Goal: Entertainment & Leisure: Consume media (video, audio)

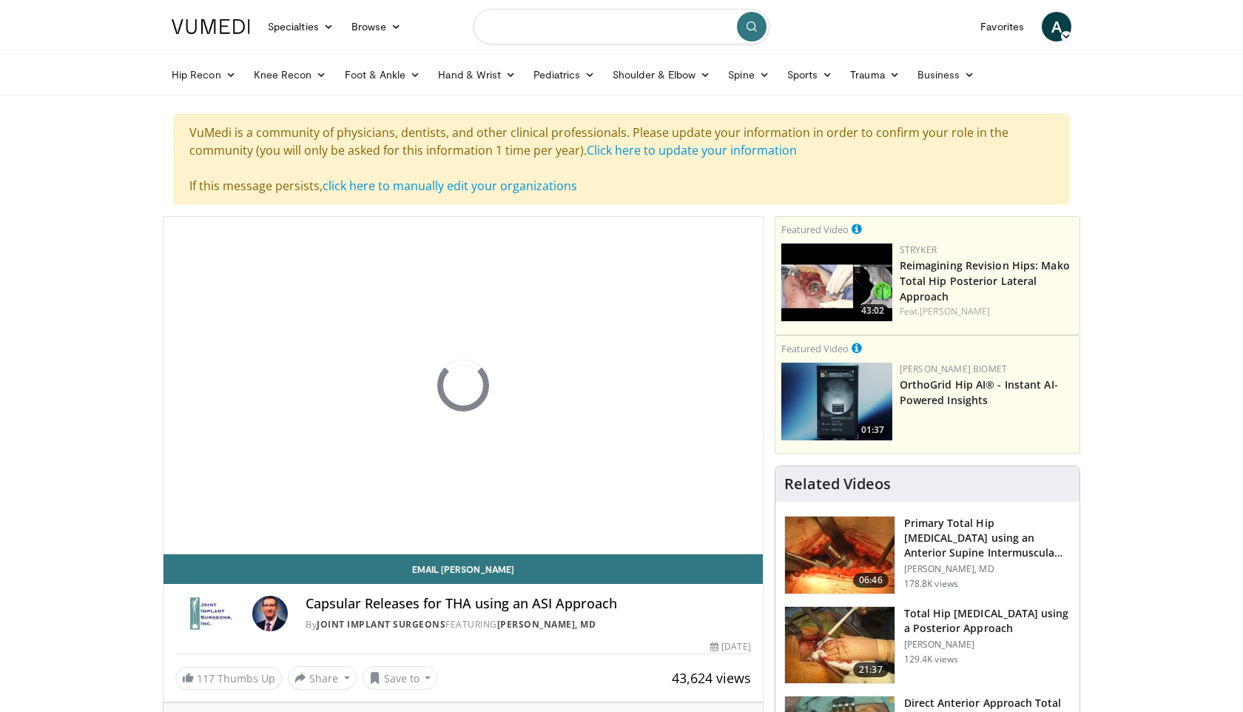
click at [612, 33] on input "Search topics, interventions" at bounding box center [621, 27] width 296 height 36
type input "**********"
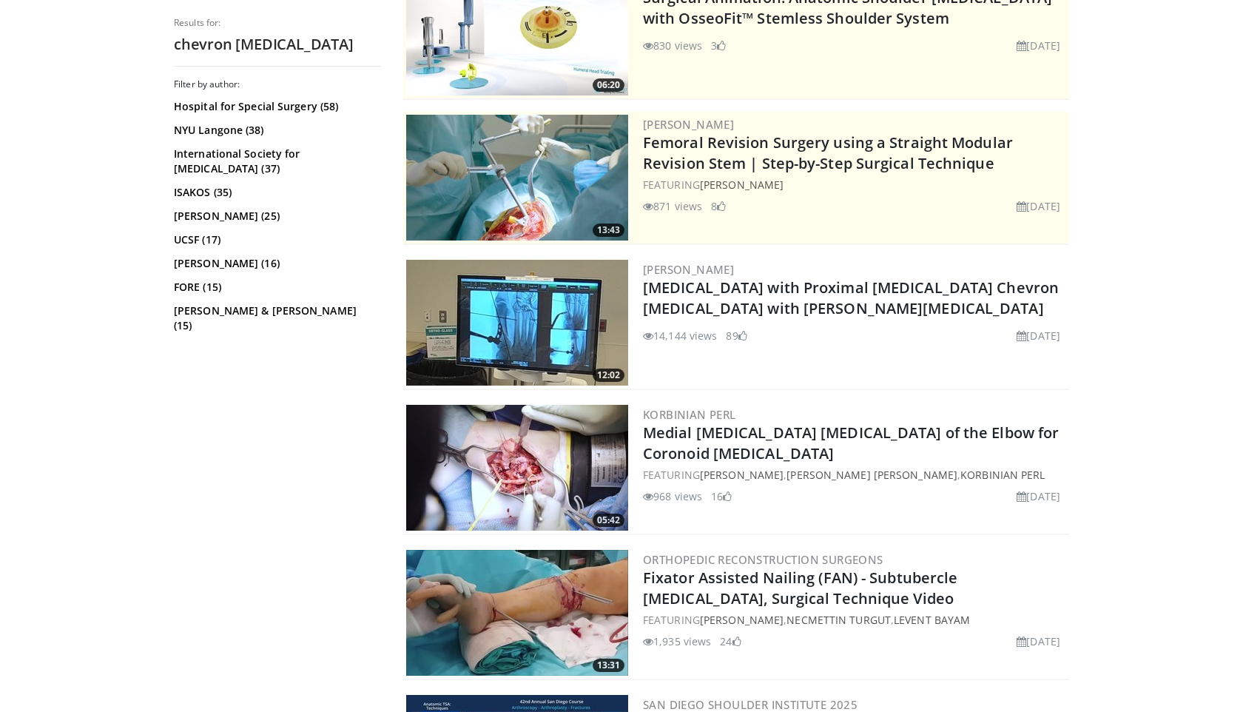
scroll to position [200, 0]
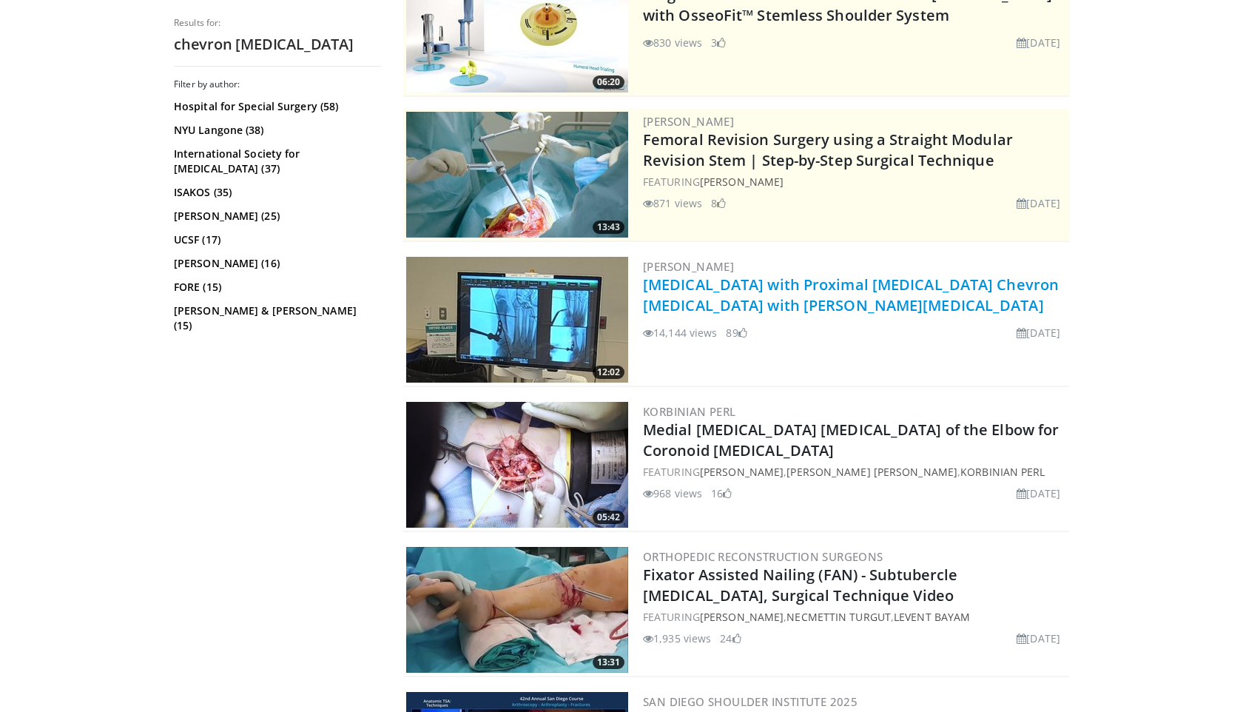
click at [754, 287] on link "[MEDICAL_DATA] with Proximal [MEDICAL_DATA] Chevron [MEDICAL_DATA] with [PERSON…" at bounding box center [851, 294] width 416 height 41
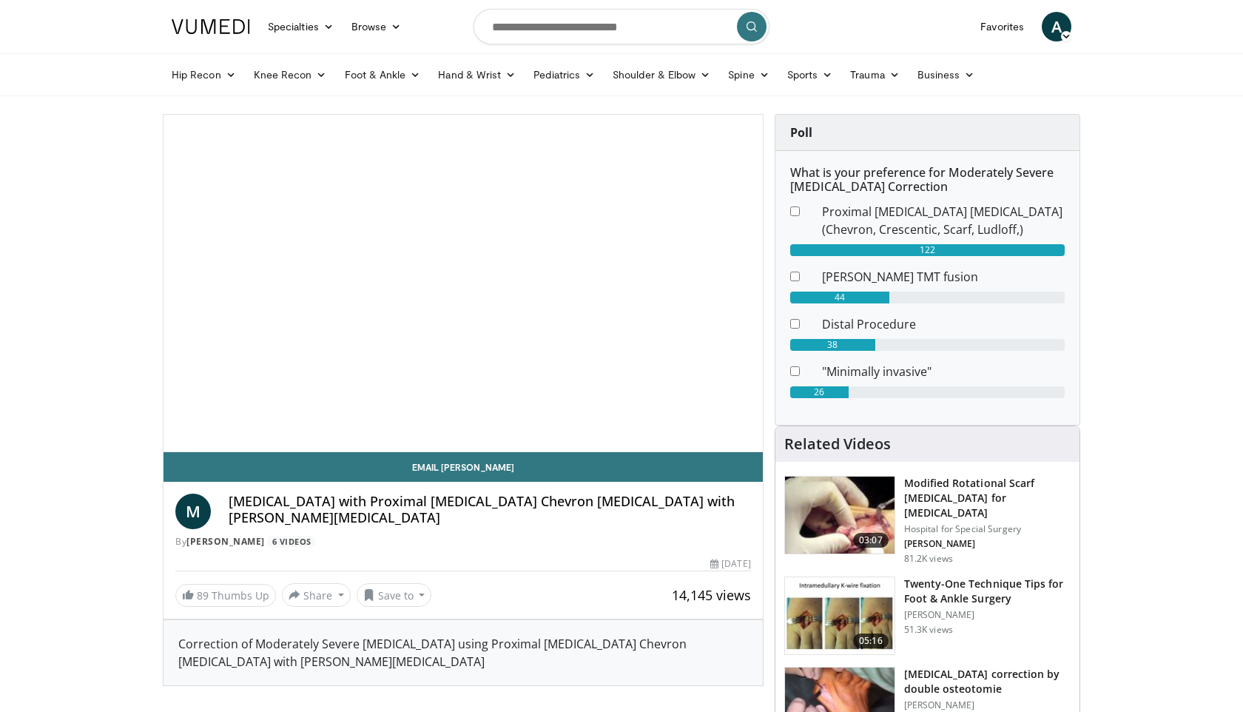
click at [463, 283] on span "Video Player" at bounding box center [463, 283] width 0 height 0
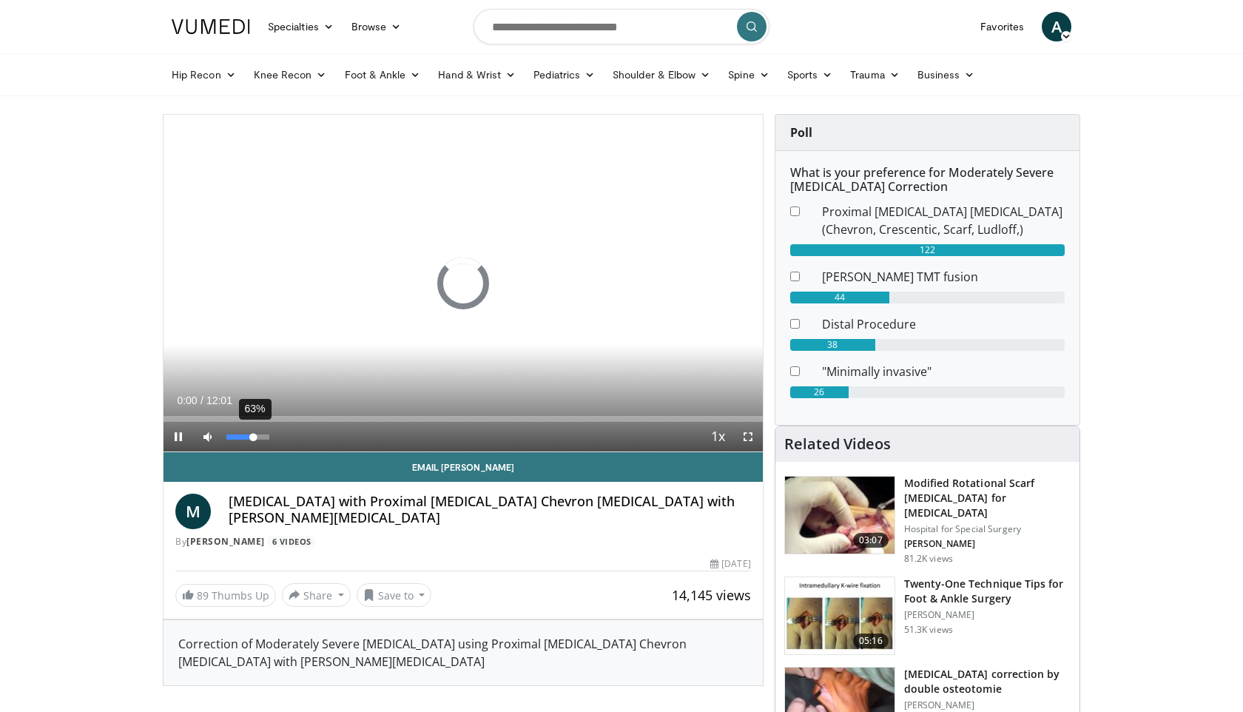
drag, startPoint x: 238, startPoint y: 436, endPoint x: 253, endPoint y: 437, distance: 14.9
click at [253, 437] on div "63%" at bounding box center [247, 436] width 42 height 5
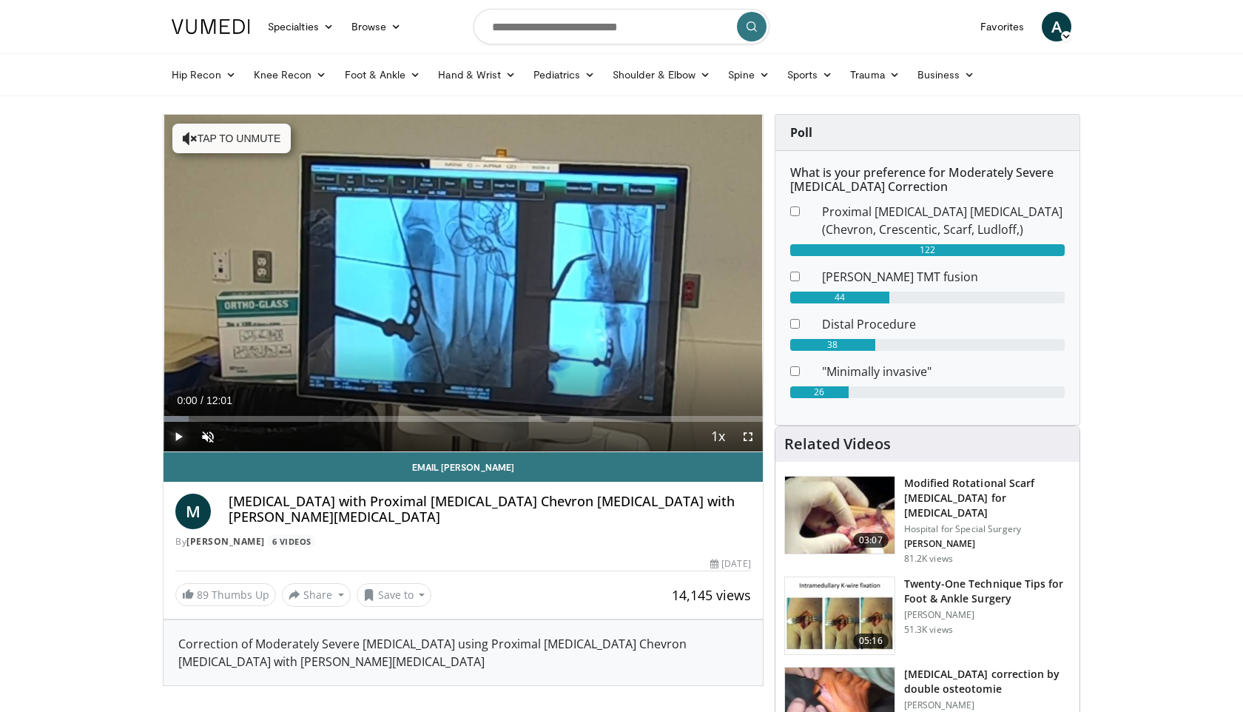
click at [180, 432] on span "Video Player" at bounding box center [178, 437] width 30 height 30
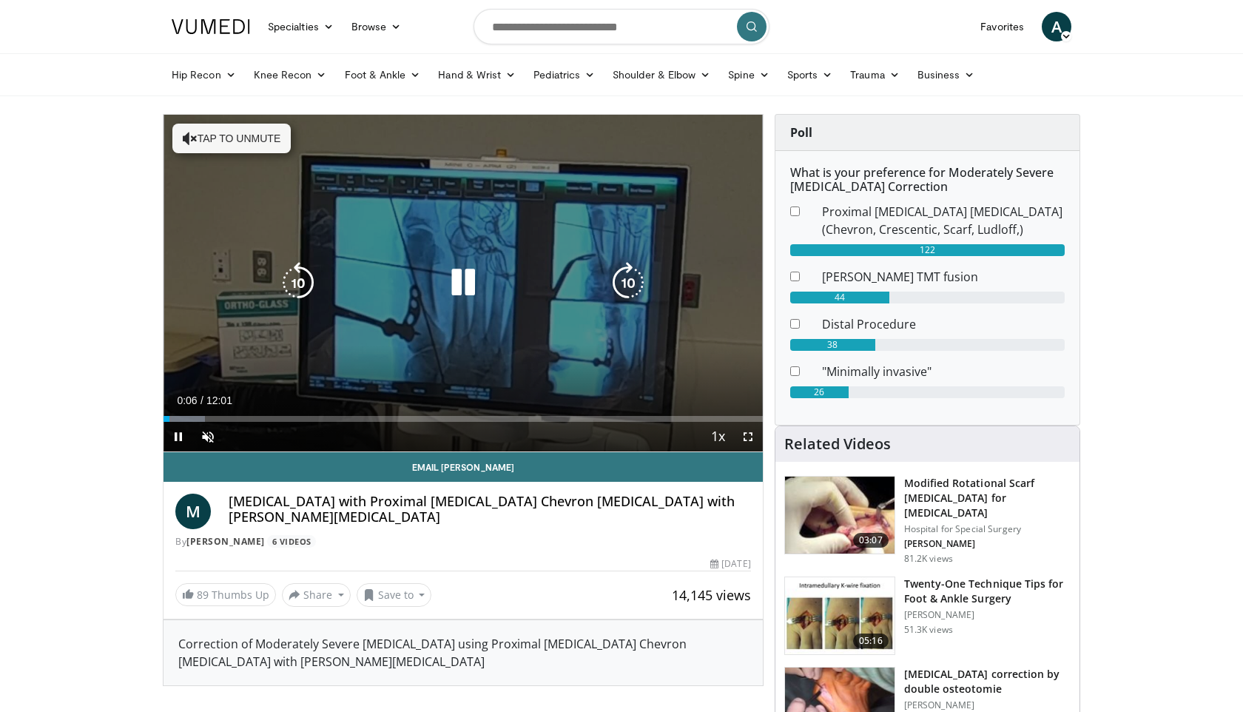
click at [211, 140] on button "Tap to unmute" at bounding box center [231, 139] width 118 height 30
click at [463, 271] on icon "Video Player" at bounding box center [462, 282] width 41 height 41
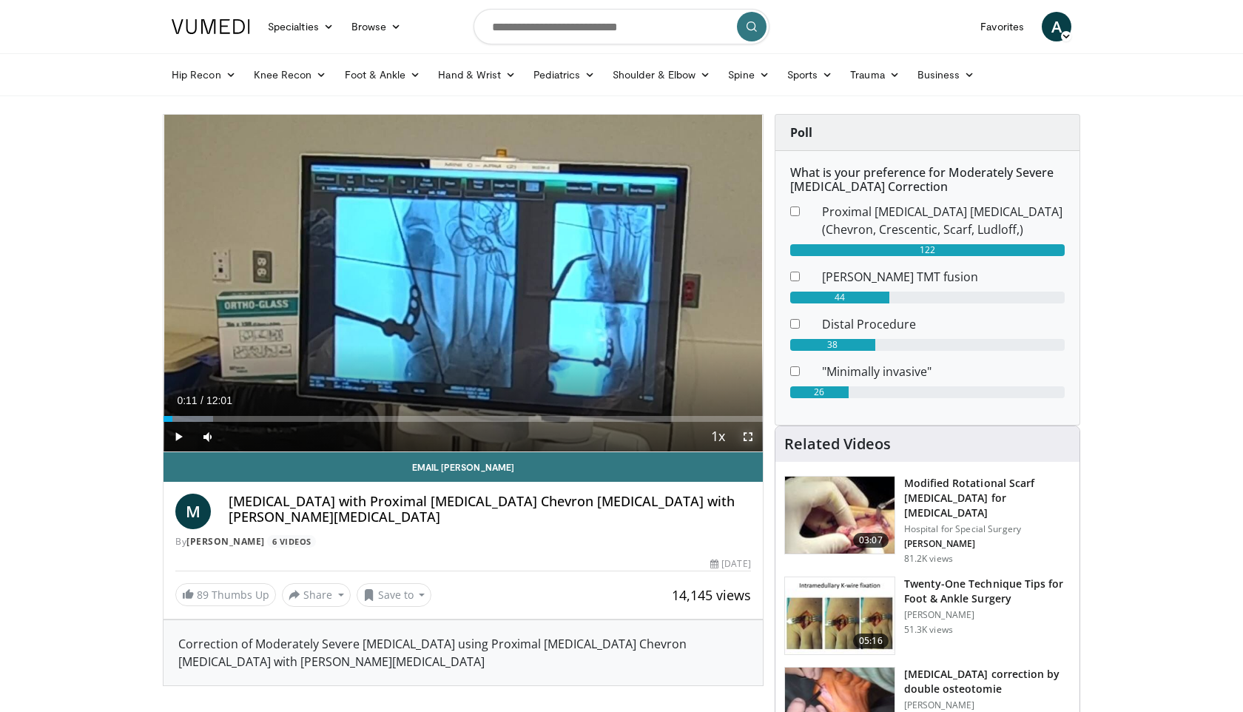
click at [746, 431] on span "Video Player" at bounding box center [748, 437] width 30 height 30
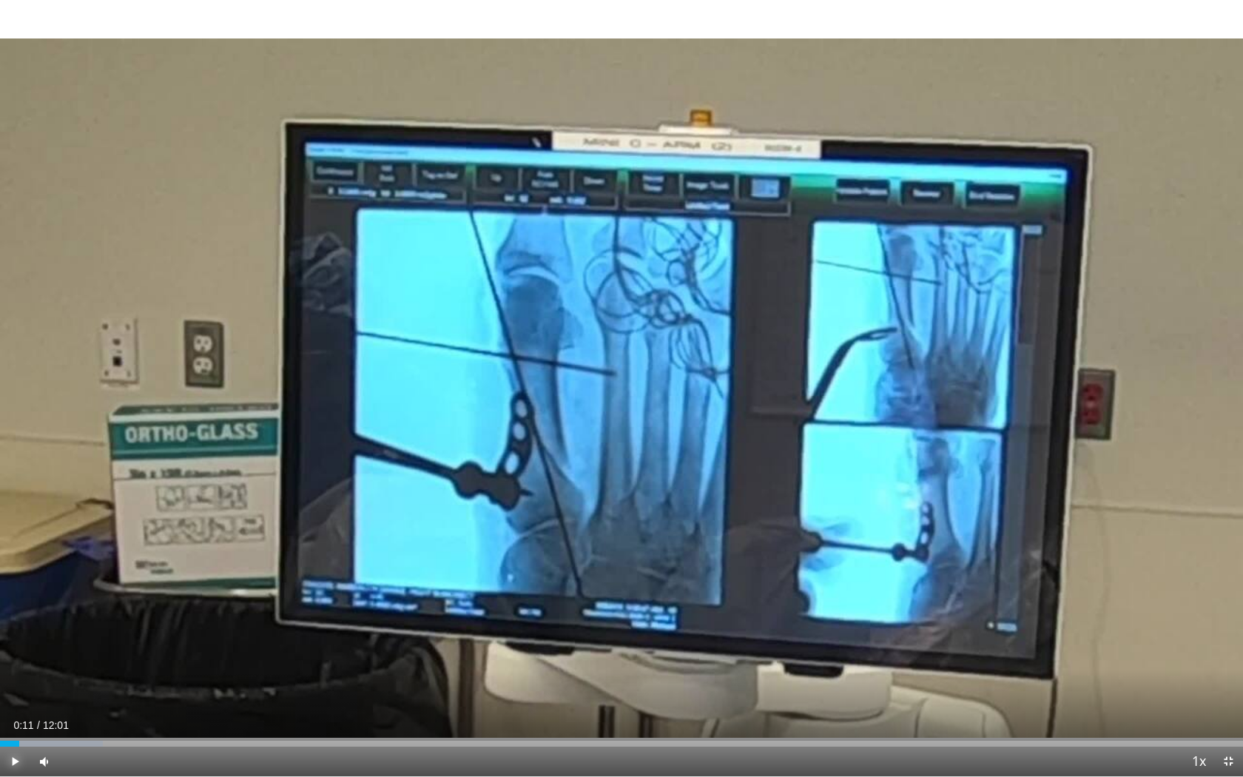
click at [13, 711] on span "Video Player" at bounding box center [15, 761] width 30 height 30
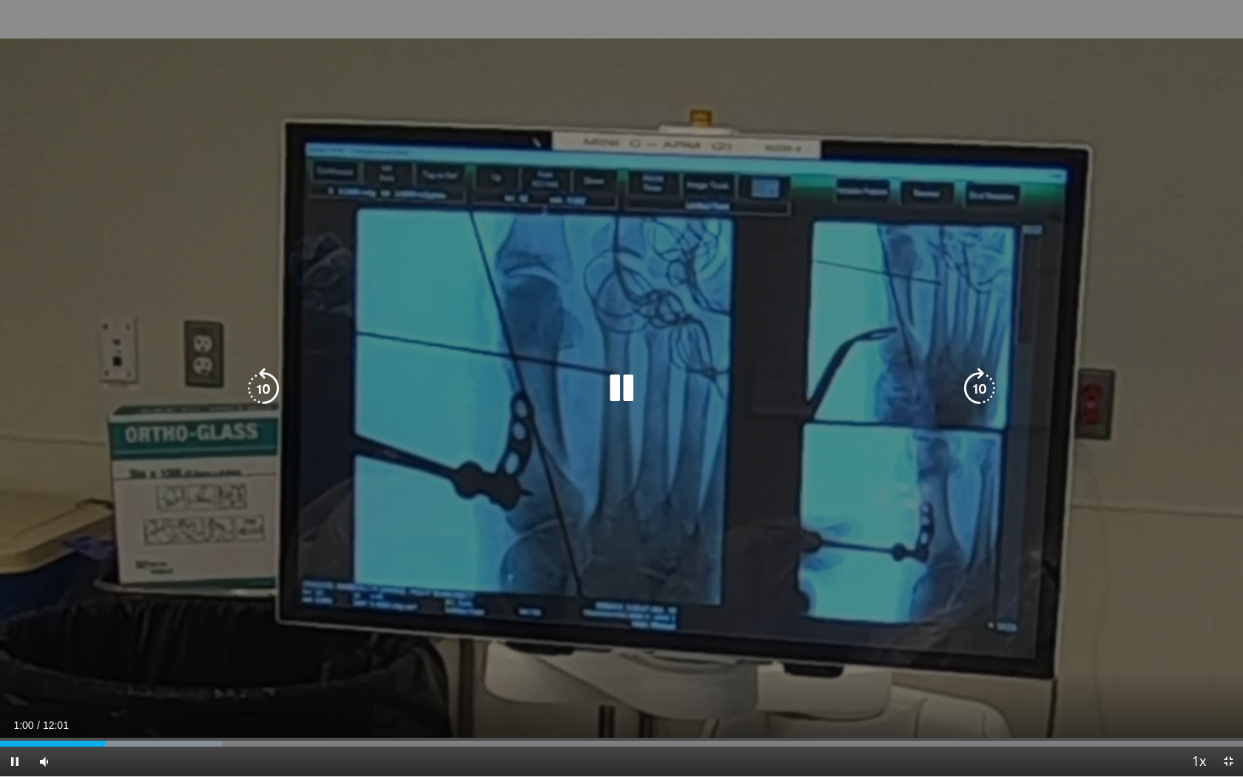
click at [623, 385] on icon "Video Player" at bounding box center [621, 388] width 41 height 41
click at [624, 388] on icon "Video Player" at bounding box center [621, 388] width 41 height 41
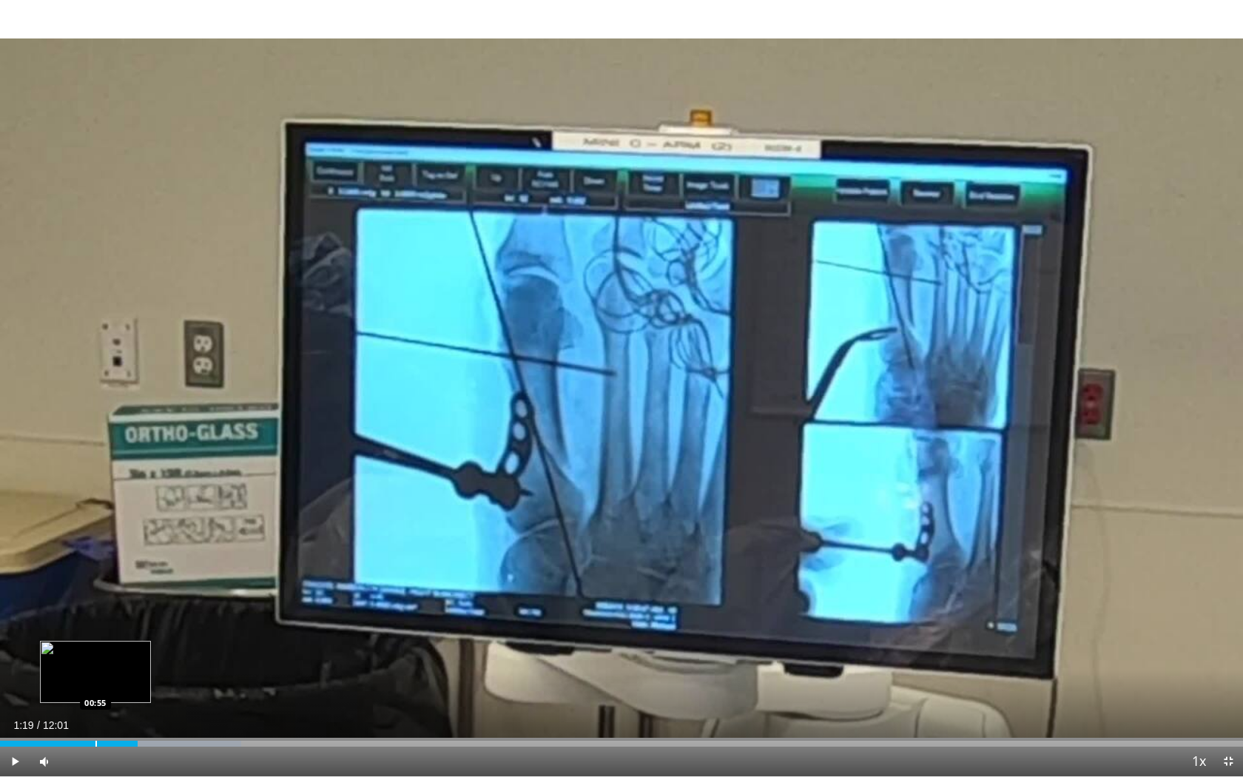
click at [95, 711] on div "Loaded : 19.43% 01:19 00:55" at bounding box center [621, 739] width 1243 height 14
click at [62, 711] on div "Loaded : 19.43% 00:55 00:36" at bounding box center [621, 739] width 1243 height 14
click at [38, 711] on div "Progress Bar" at bounding box center [38, 743] width 1 height 6
click at [25, 711] on div "Progress Bar" at bounding box center [25, 743] width 1 height 6
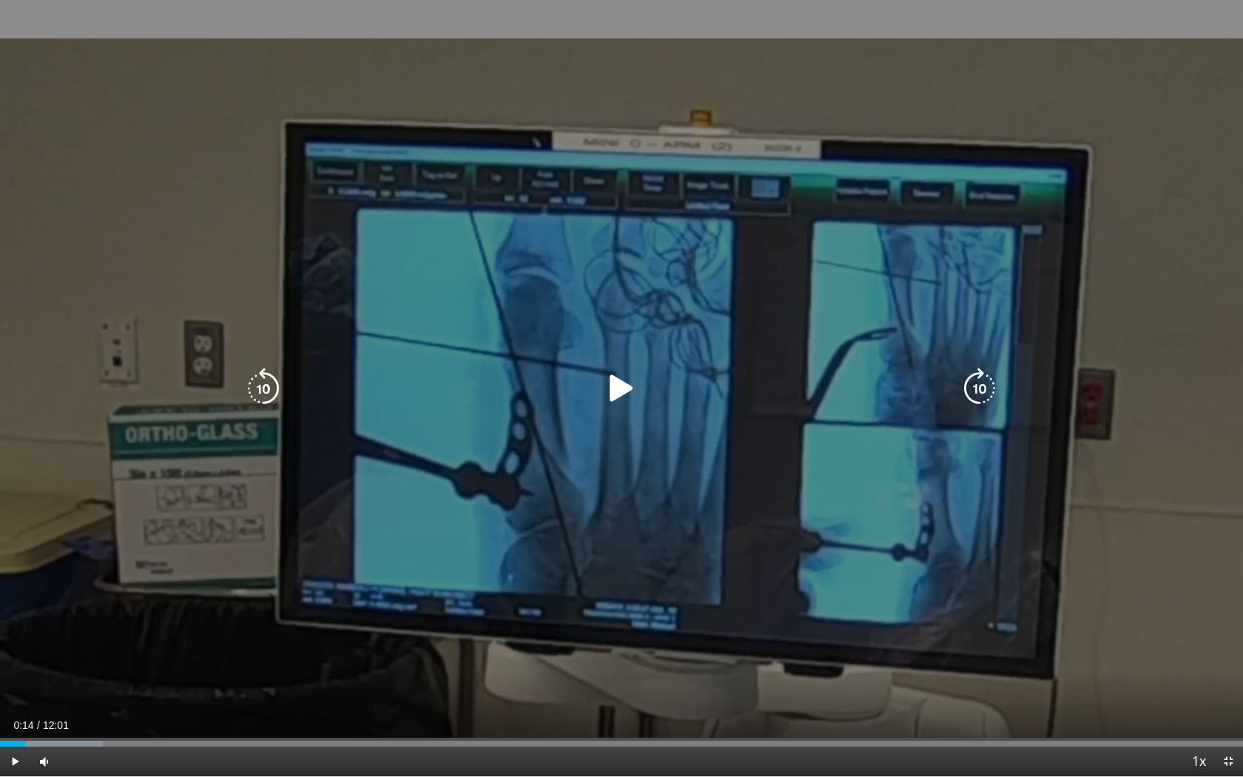
click at [615, 381] on icon "Video Player" at bounding box center [621, 388] width 41 height 41
click at [631, 384] on icon "Video Player" at bounding box center [621, 388] width 41 height 41
click at [624, 376] on icon "Video Player" at bounding box center [621, 388] width 41 height 41
click at [618, 380] on icon "Video Player" at bounding box center [621, 388] width 41 height 41
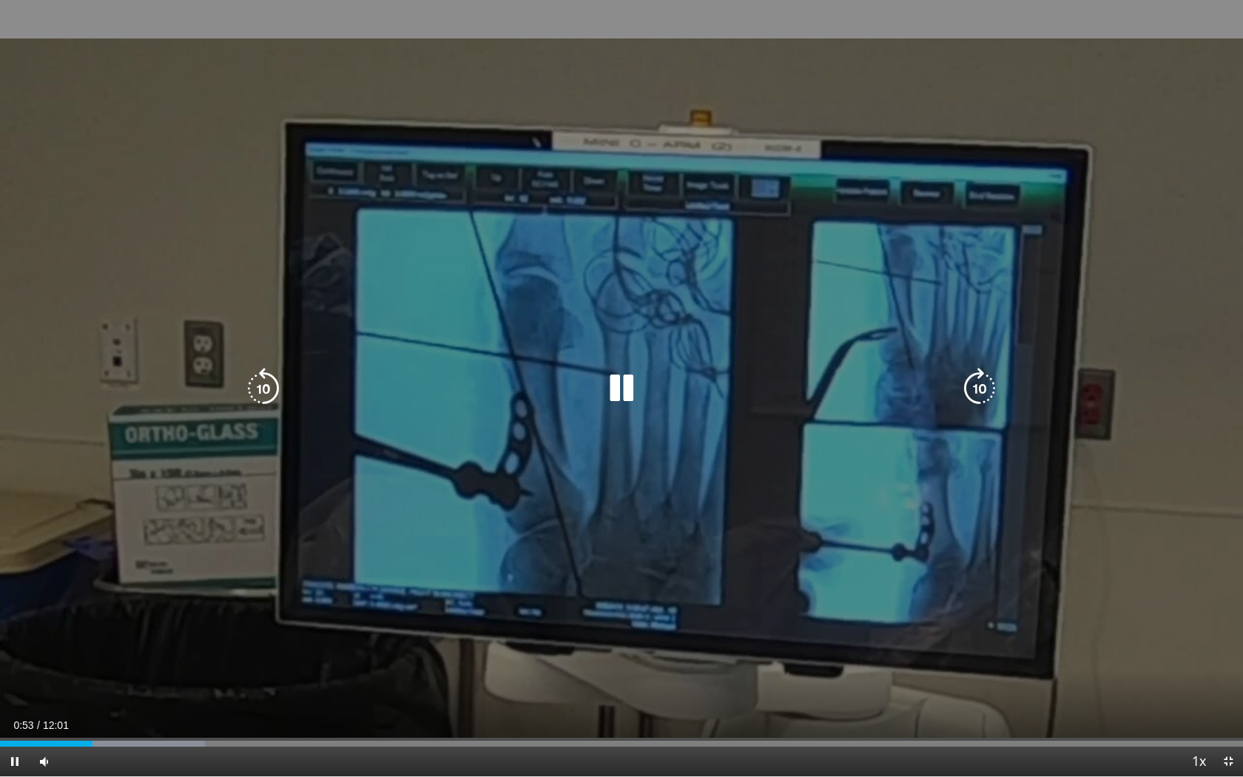
click at [621, 382] on icon "Video Player" at bounding box center [621, 388] width 41 height 41
click at [619, 379] on icon "Video Player" at bounding box center [621, 388] width 41 height 41
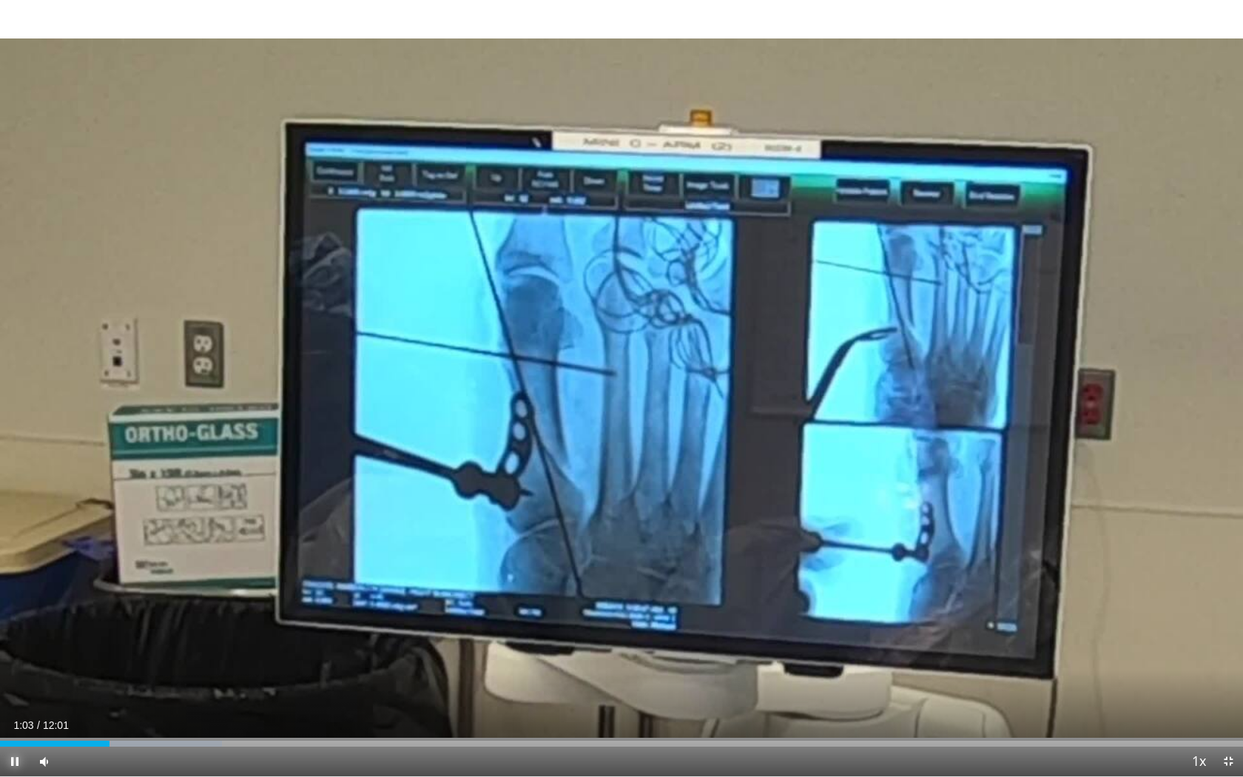
click at [12, 711] on span "Video Player" at bounding box center [15, 761] width 30 height 30
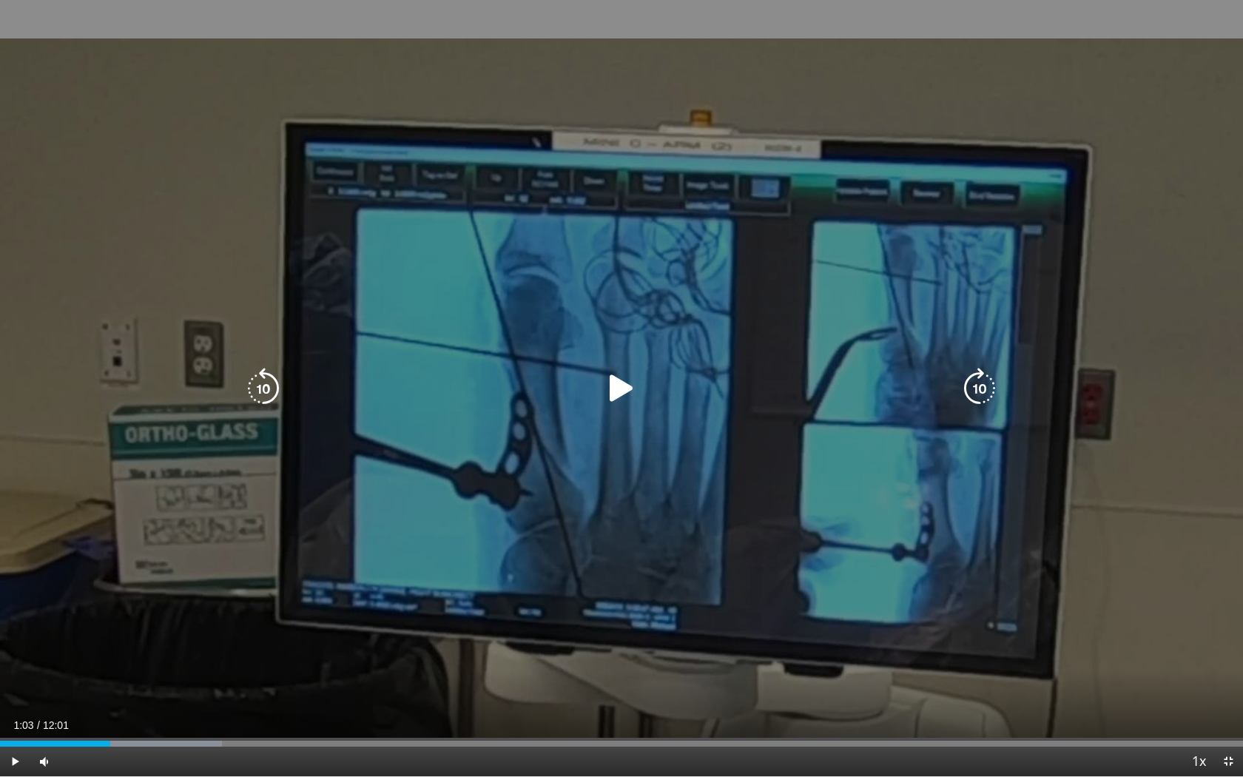
click at [575, 704] on div "10 seconds Tap to unmute" at bounding box center [621, 388] width 1243 height 776
click at [613, 390] on icon "Video Player" at bounding box center [621, 388] width 41 height 41
click at [617, 385] on icon "Video Player" at bounding box center [621, 388] width 41 height 41
click at [614, 380] on icon "Video Player" at bounding box center [621, 388] width 41 height 41
click at [629, 382] on icon "Video Player" at bounding box center [621, 388] width 41 height 41
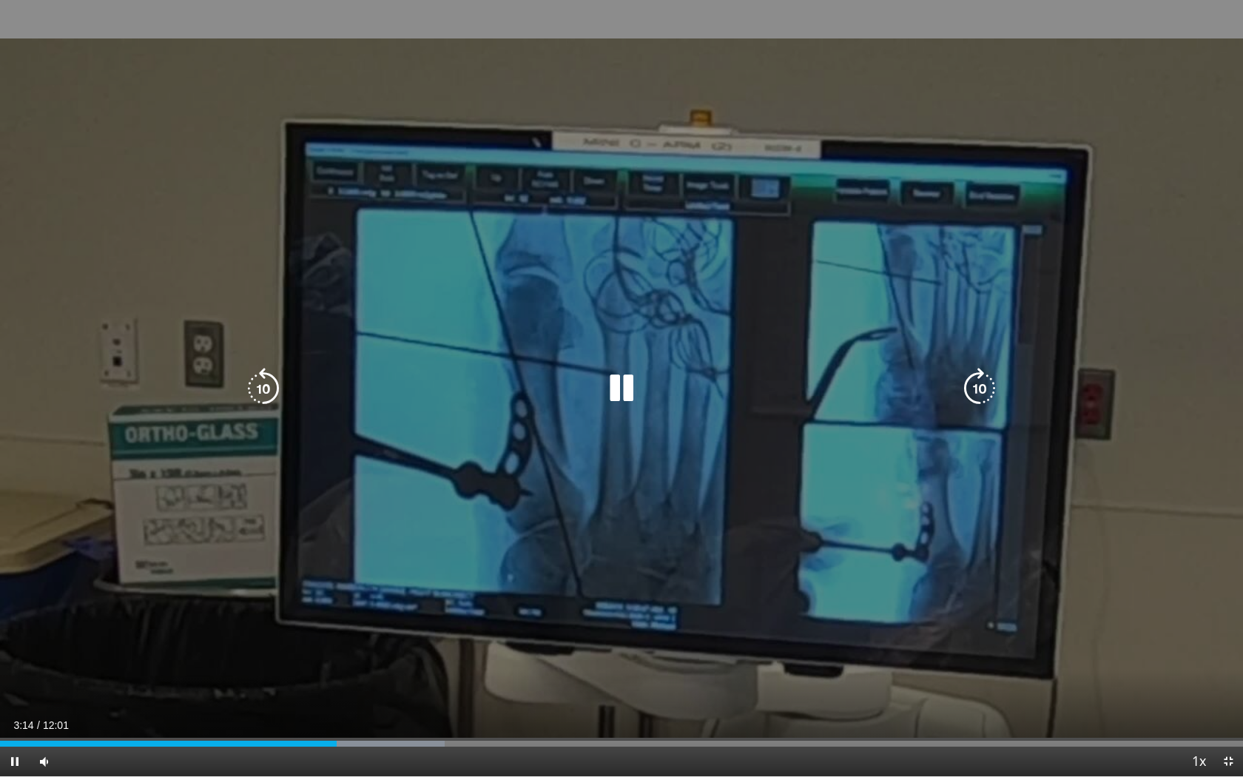
click at [616, 398] on icon "Video Player" at bounding box center [621, 388] width 41 height 41
click at [621, 379] on icon "Video Player" at bounding box center [621, 388] width 41 height 41
click at [615, 377] on icon "Video Player" at bounding box center [621, 388] width 41 height 41
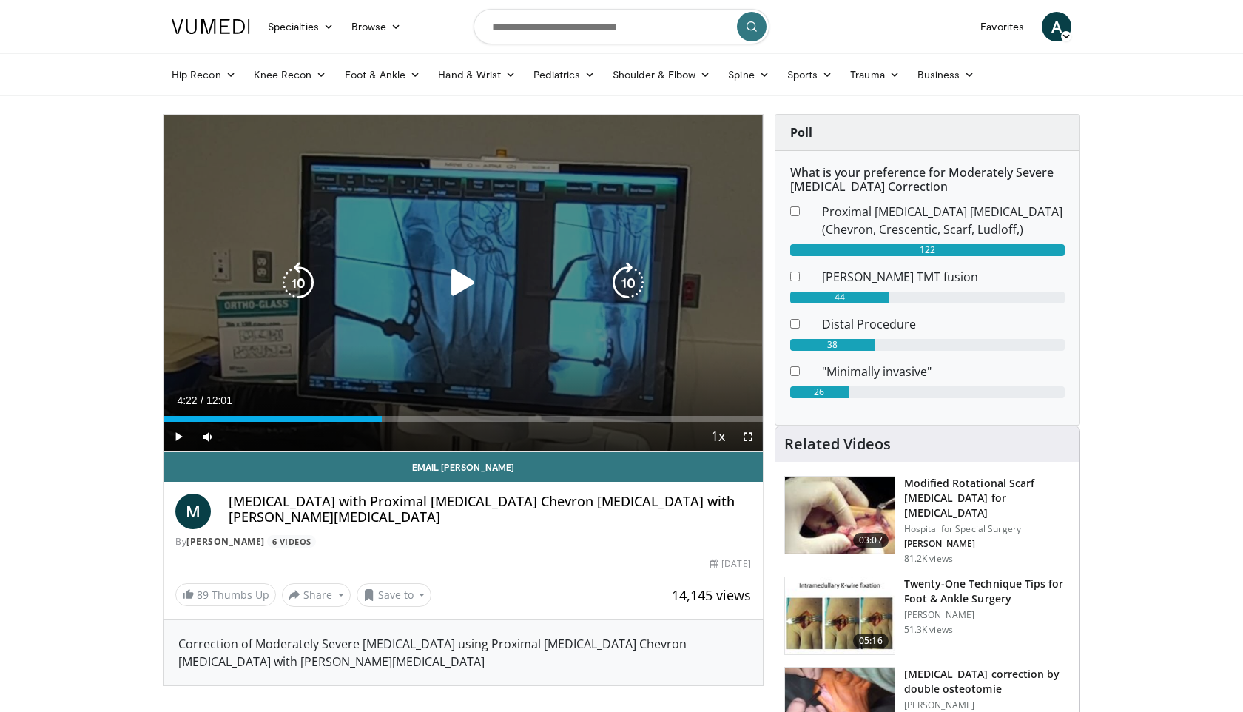
click at [465, 283] on icon "Video Player" at bounding box center [462, 282] width 41 height 41
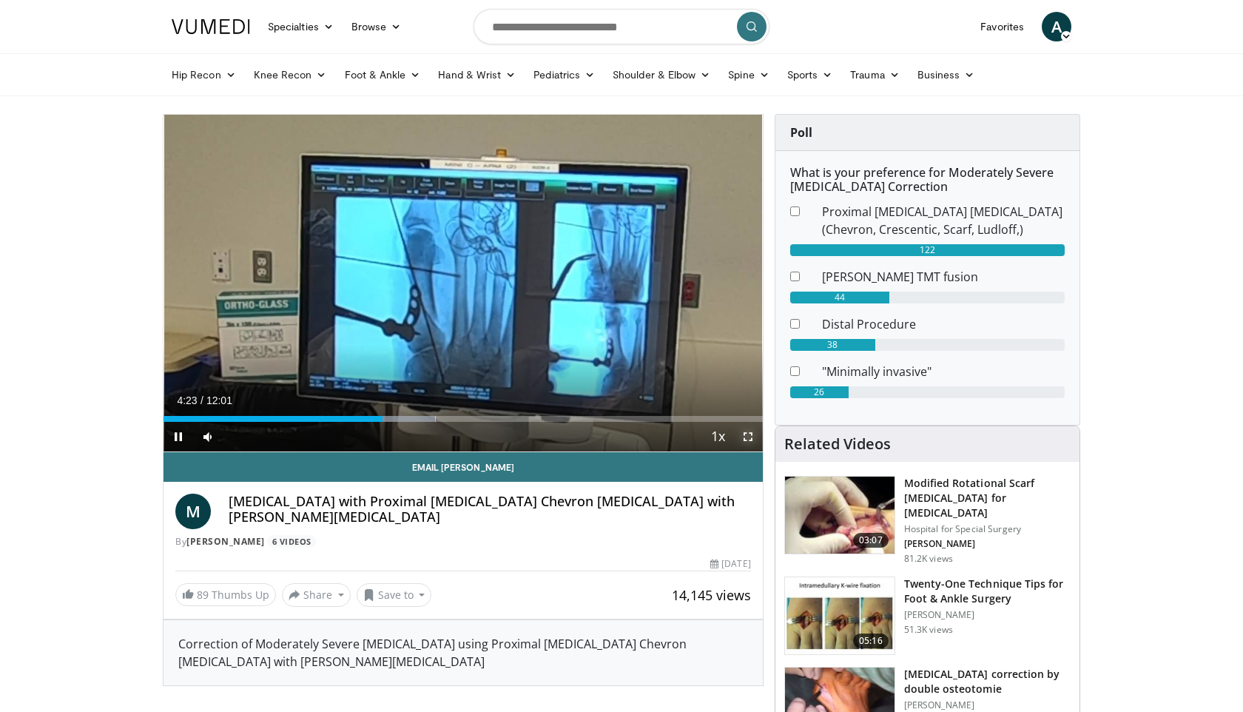
click at [747, 433] on span "Video Player" at bounding box center [748, 437] width 30 height 30
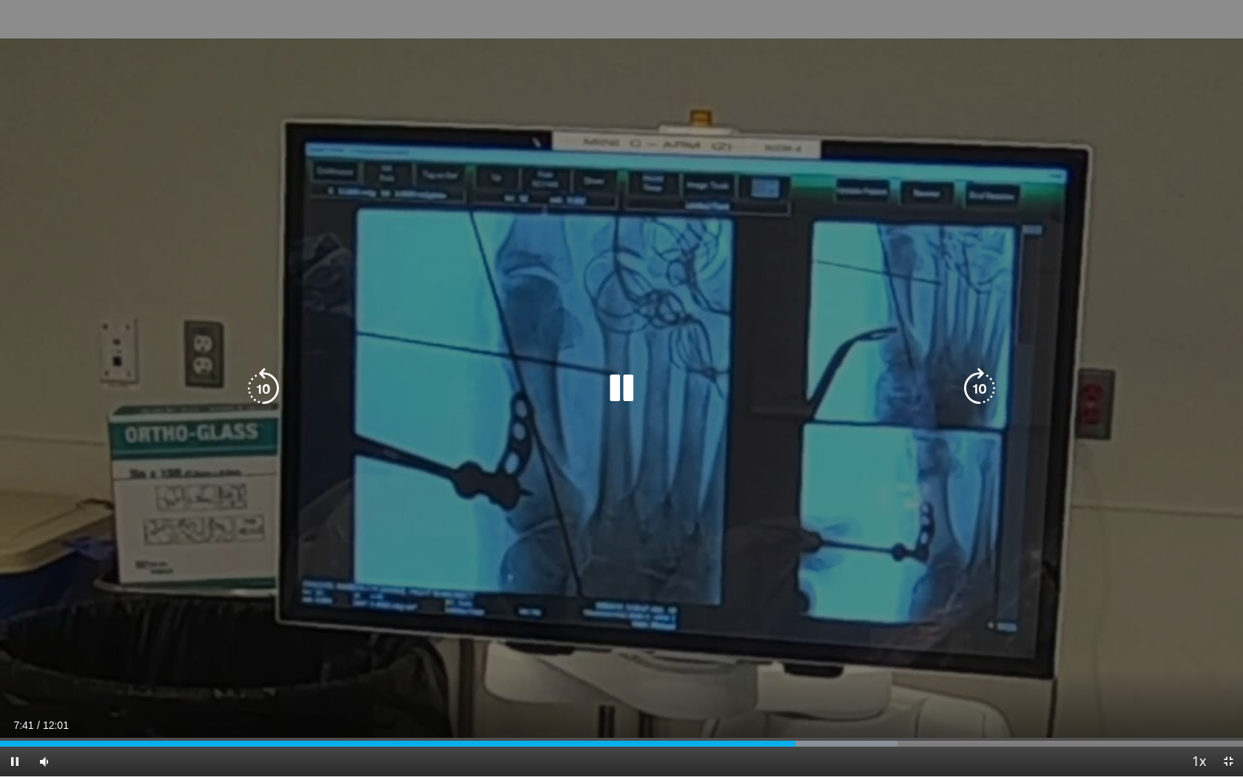
click at [618, 377] on icon "Video Player" at bounding box center [621, 388] width 41 height 41
